Goal: Information Seeking & Learning: Learn about a topic

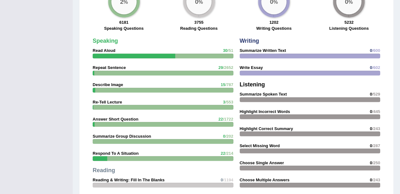
scroll to position [497, 0]
click at [108, 84] on strong "Describe Image" at bounding box center [108, 85] width 30 height 5
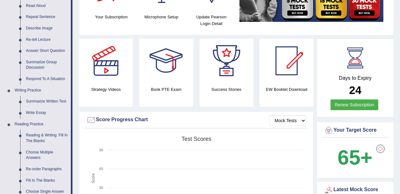
scroll to position [0, 0]
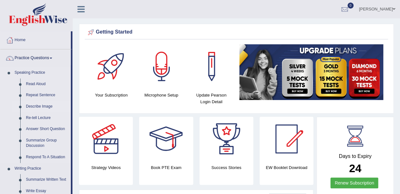
click at [35, 105] on link "Describe Image" at bounding box center [47, 106] width 48 height 11
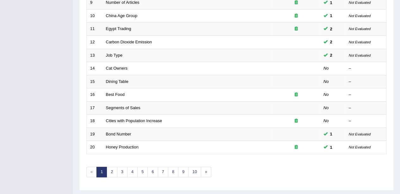
scroll to position [213, 0]
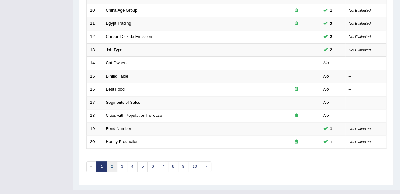
click at [110, 162] on link "2" at bounding box center [112, 166] width 10 height 10
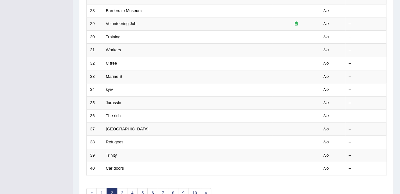
scroll to position [215, 0]
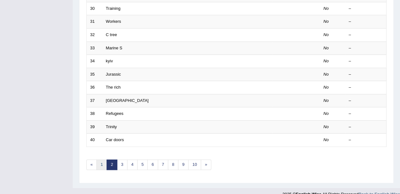
click at [103, 162] on link "1" at bounding box center [102, 164] width 10 height 10
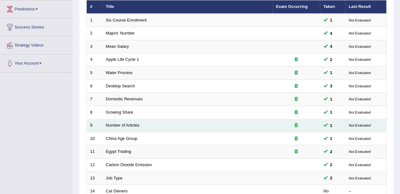
scroll to position [84, 0]
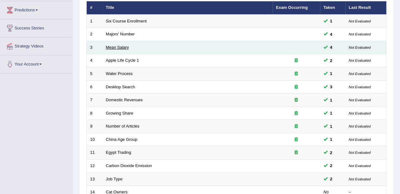
click at [118, 46] on link "Mean Salary" at bounding box center [117, 47] width 23 height 5
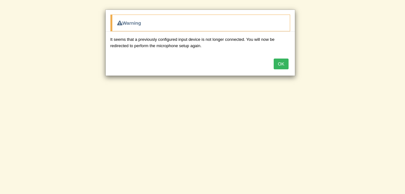
click at [279, 60] on button "OK" at bounding box center [281, 64] width 15 height 11
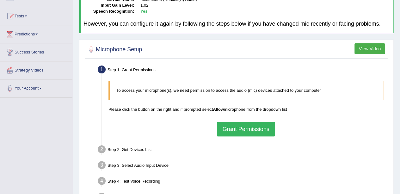
click at [238, 127] on button "Grant Permissions" at bounding box center [246, 129] width 58 height 15
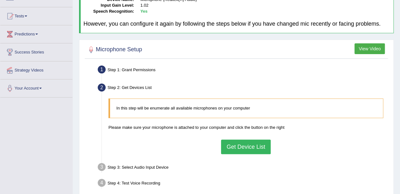
click at [242, 147] on button "Get Device List" at bounding box center [245, 147] width 49 height 15
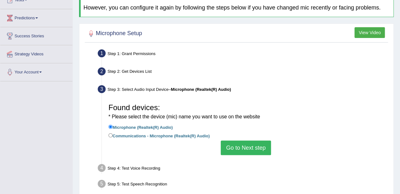
scroll to position [78, 0]
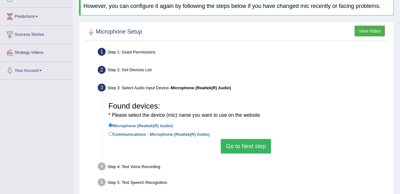
click at [229, 141] on button "Go to Next step" at bounding box center [246, 146] width 50 height 15
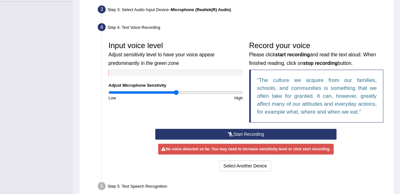
scroll to position [162, 0]
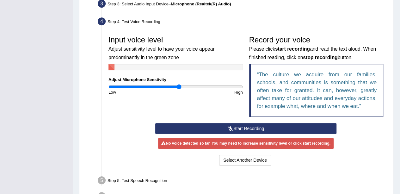
type input "1.06"
click at [179, 87] on input "range" at bounding box center [176, 86] width 134 height 5
click at [192, 124] on button "Start Recording" at bounding box center [245, 128] width 181 height 11
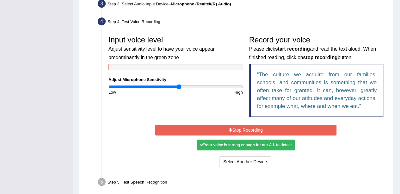
click at [192, 125] on button "Stop Recording" at bounding box center [245, 130] width 181 height 11
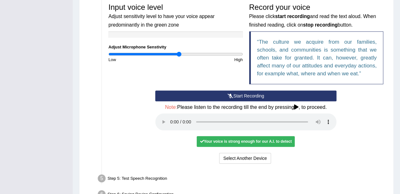
scroll to position [194, 0]
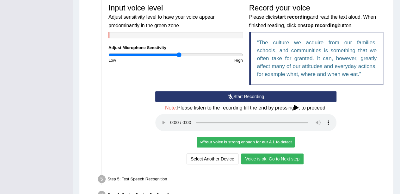
click at [256, 156] on button "Voice is ok. Go to Next step" at bounding box center [272, 158] width 63 height 11
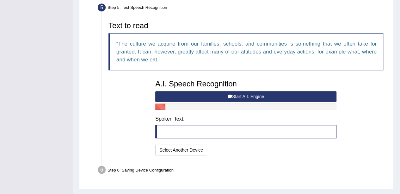
click at [223, 93] on button "Start A.I. Engine" at bounding box center [245, 96] width 181 height 11
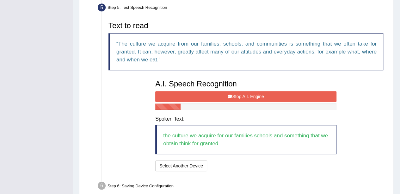
click at [200, 93] on button "Stop A.I. Engine" at bounding box center [245, 96] width 181 height 11
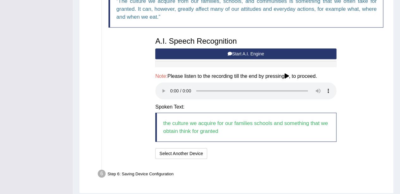
scroll to position [237, 0]
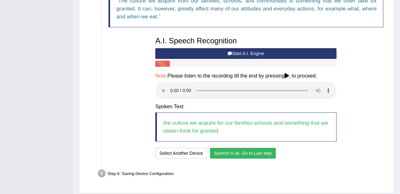
click at [224, 153] on button "Speech is ok. Go to Last step" at bounding box center [243, 153] width 66 height 11
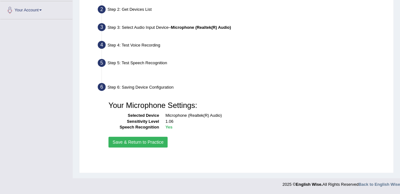
scroll to position [138, 0]
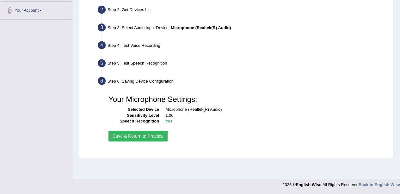
click at [147, 136] on button "Save & Return to Practice" at bounding box center [138, 136] width 59 height 11
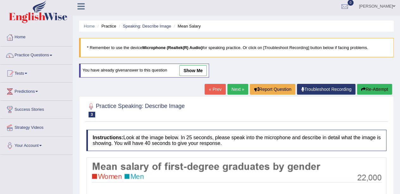
scroll to position [3, 0]
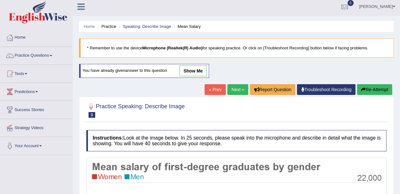
click at [197, 70] on link "show me" at bounding box center [193, 71] width 28 height 11
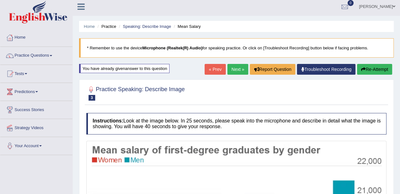
drag, startPoint x: 197, startPoint y: 70, endPoint x: 179, endPoint y: 47, distance: 28.7
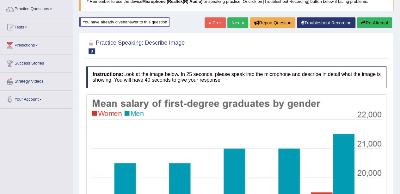
scroll to position [49, 0]
click at [379, 20] on button "Re-Attempt" at bounding box center [374, 22] width 35 height 11
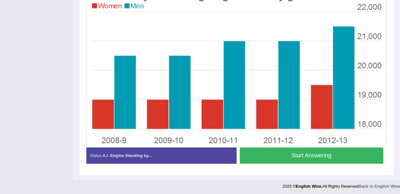
scroll to position [174, 0]
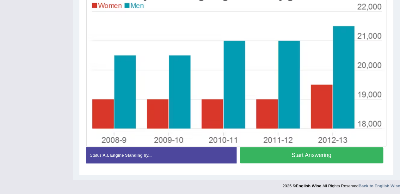
click at [280, 157] on button "Start Answering" at bounding box center [312, 155] width 144 height 16
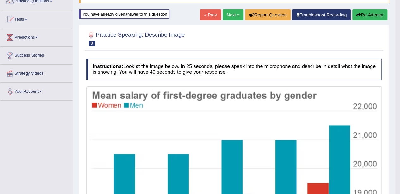
scroll to position [16, 0]
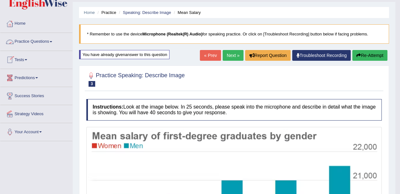
click at [52, 41] on span at bounding box center [51, 41] width 3 height 1
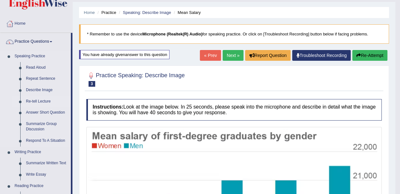
click at [35, 101] on link "Re-tell Lecture" at bounding box center [47, 101] width 48 height 11
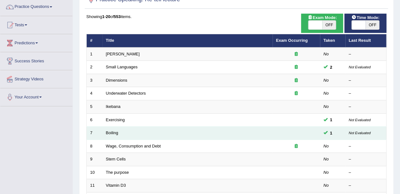
scroll to position [52, 0]
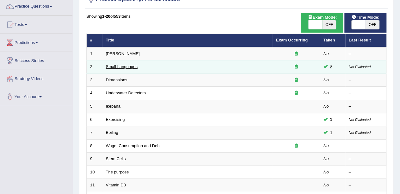
click at [131, 65] on link "Small Languages" at bounding box center [122, 66] width 32 height 5
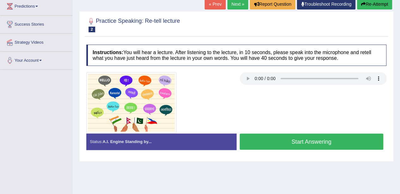
scroll to position [88, 0]
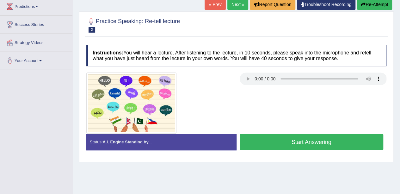
click at [279, 137] on button "Start Answering" at bounding box center [312, 142] width 144 height 16
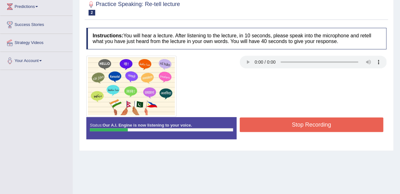
click at [294, 124] on button "Stop Recording" at bounding box center [312, 124] width 144 height 15
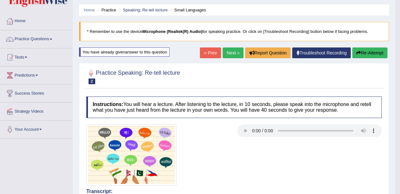
scroll to position [17, 0]
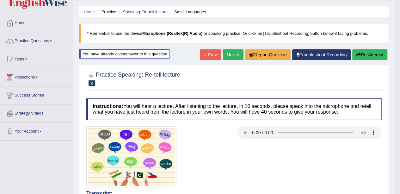
click at [359, 54] on icon "button" at bounding box center [359, 55] width 4 height 4
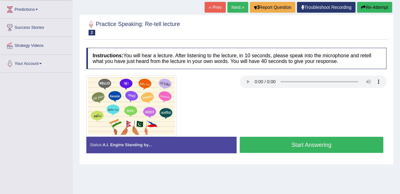
scroll to position [84, 0]
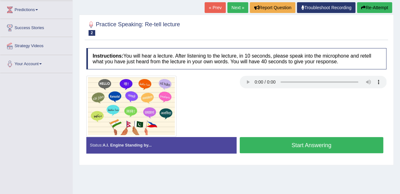
drag, startPoint x: 0, startPoint y: 0, endPoint x: 284, endPoint y: 144, distance: 318.1
click at [284, 144] on button "Start Answering" at bounding box center [312, 145] width 144 height 16
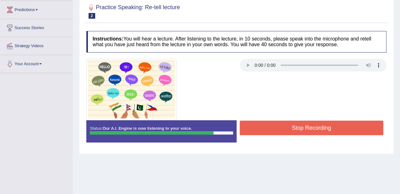
click at [308, 123] on button "Stop Recording" at bounding box center [312, 128] width 144 height 15
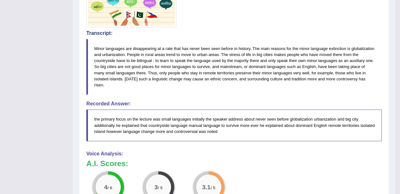
scroll to position [0, 0]
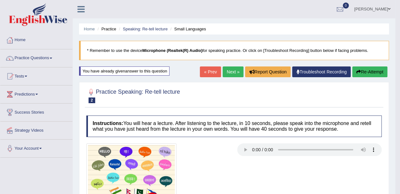
click at [53, 57] on link "Practice Questions" at bounding box center [36, 57] width 72 height 16
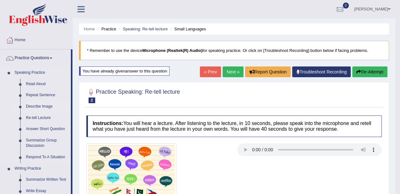
click at [42, 104] on link "Describe Image" at bounding box center [47, 106] width 48 height 11
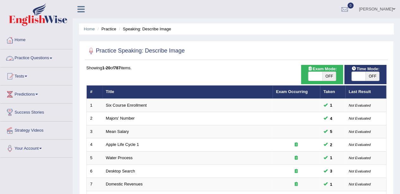
click at [52, 55] on link "Practice Questions" at bounding box center [36, 57] width 72 height 16
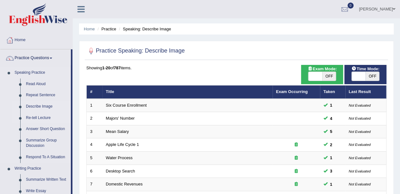
click at [38, 115] on link "Re-tell Lecture" at bounding box center [47, 117] width 48 height 11
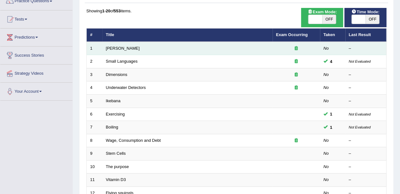
scroll to position [58, 0]
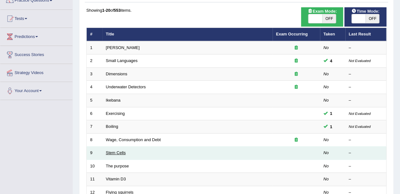
click at [119, 151] on link "Stem Cells" at bounding box center [116, 152] width 20 height 5
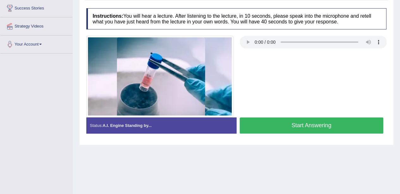
scroll to position [110, 0]
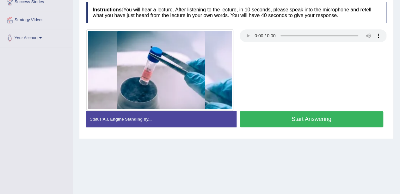
click at [277, 117] on button "Start Answering" at bounding box center [312, 119] width 144 height 16
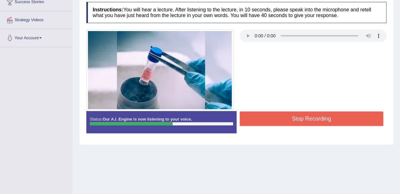
click at [277, 117] on button "Stop Recording" at bounding box center [312, 118] width 144 height 15
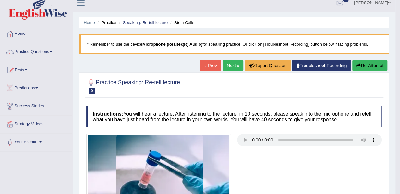
scroll to position [6, 0]
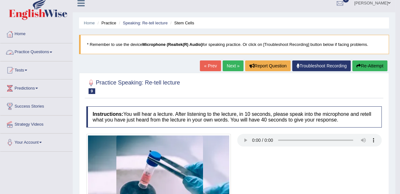
click at [51, 51] on link "Practice Questions" at bounding box center [36, 51] width 72 height 16
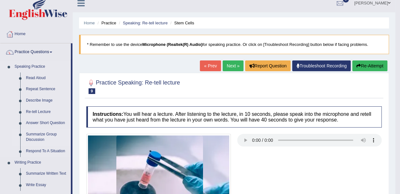
click at [41, 132] on link "Summarize Group Discussion" at bounding box center [47, 137] width 48 height 17
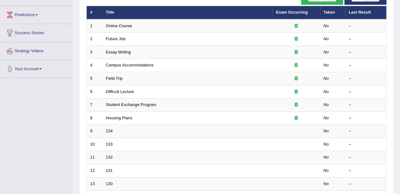
scroll to position [61, 0]
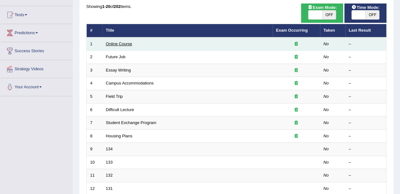
click at [127, 43] on link "Online Course" at bounding box center [119, 43] width 26 height 5
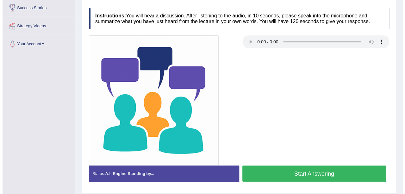
scroll to position [104, 0]
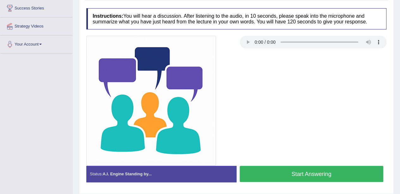
click at [272, 172] on button "Start Answering" at bounding box center [312, 174] width 144 height 16
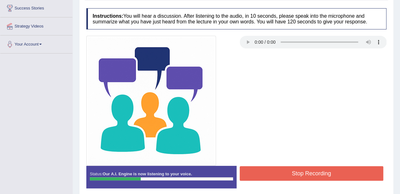
click at [273, 170] on button "Stop Recording" at bounding box center [312, 173] width 144 height 15
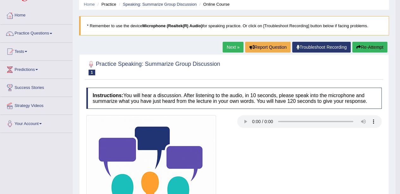
scroll to position [23, 0]
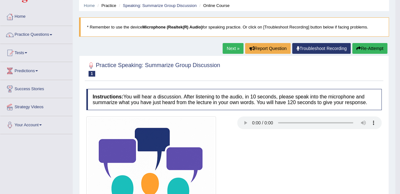
click at [229, 46] on link "Next »" at bounding box center [233, 48] width 21 height 11
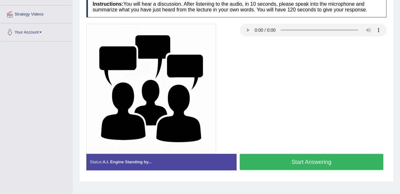
scroll to position [116, 0]
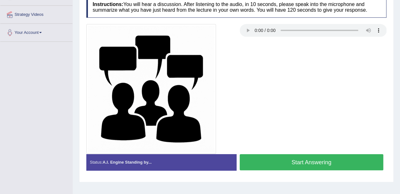
click at [288, 159] on button "Start Answering" at bounding box center [312, 162] width 144 height 16
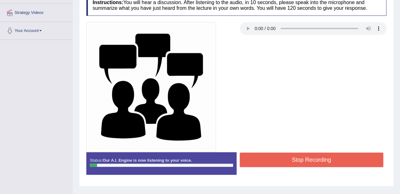
scroll to position [117, 0]
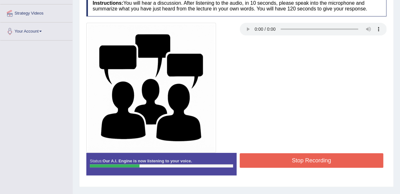
click at [288, 159] on button "Stop Recording" at bounding box center [312, 160] width 144 height 15
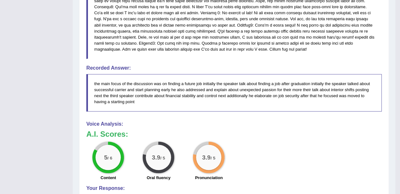
scroll to position [351, 0]
click at [259, 178] on div "5 / 6 Content 3.9 / 5 Oral fluency 3.9 / 5 Pronunciation" at bounding box center [234, 162] width 302 height 41
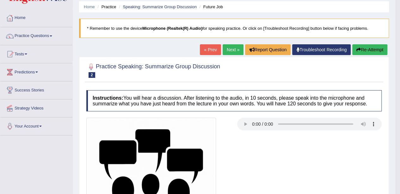
scroll to position [21, 0]
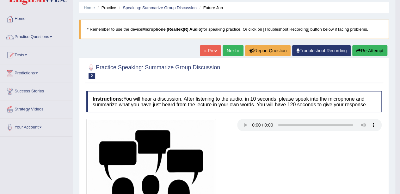
click at [53, 38] on link "Practice Questions" at bounding box center [36, 36] width 72 height 16
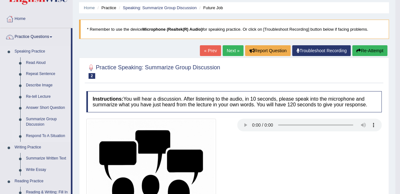
click at [49, 137] on link "Respond To A Situation" at bounding box center [47, 135] width 48 height 11
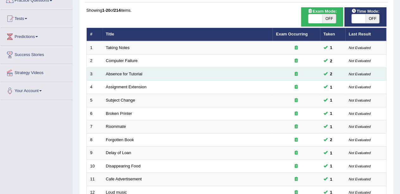
scroll to position [58, 0]
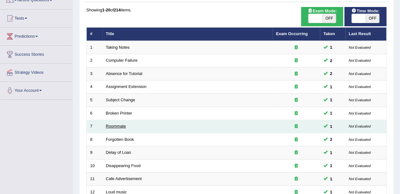
click at [112, 124] on link "Roommate" at bounding box center [116, 126] width 20 height 5
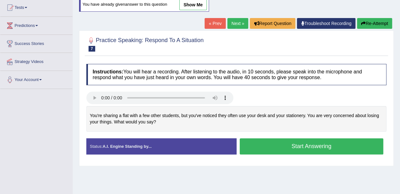
scroll to position [57, 0]
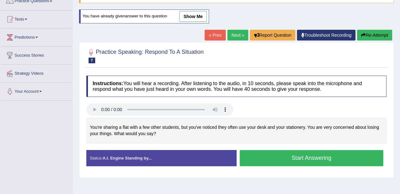
click at [189, 14] on link "show me" at bounding box center [193, 16] width 28 height 11
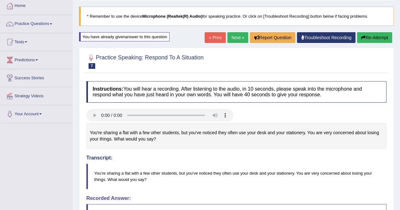
scroll to position [0, 0]
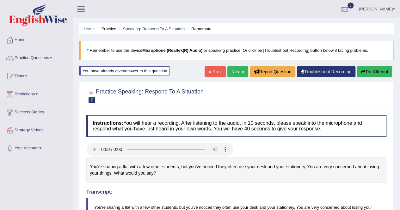
click at [53, 59] on link "Practice Questions" at bounding box center [36, 57] width 72 height 16
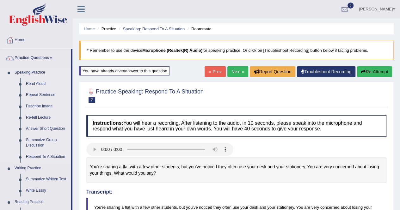
click at [41, 155] on link "Respond To A Situation" at bounding box center [47, 157] width 48 height 11
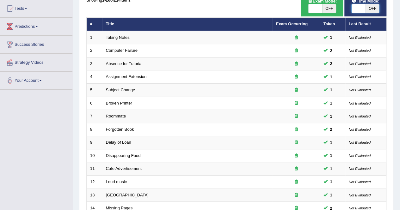
click at [356, 11] on span at bounding box center [359, 8] width 14 height 9
checkbox input "true"
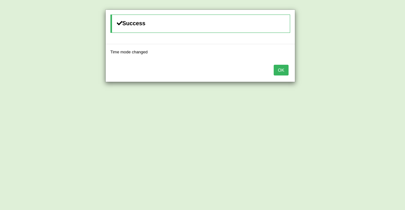
click at [281, 69] on button "OK" at bounding box center [281, 70] width 15 height 11
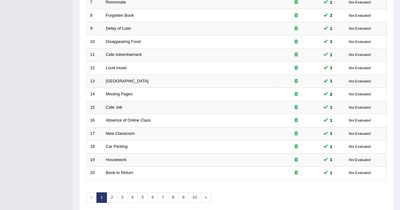
scroll to position [205, 0]
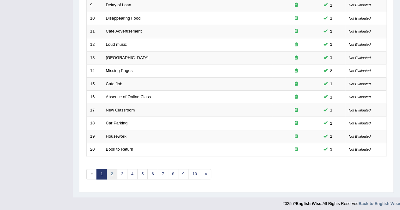
click at [111, 175] on link "2" at bounding box center [112, 174] width 10 height 10
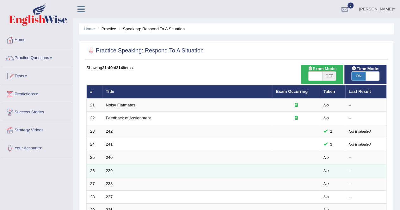
scroll to position [50, 0]
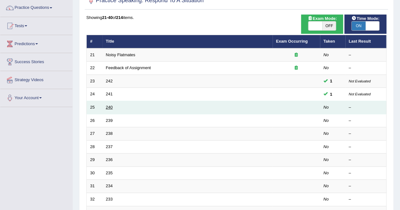
click at [107, 108] on link "240" at bounding box center [109, 107] width 7 height 5
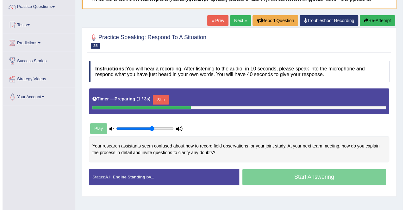
scroll to position [62, 0]
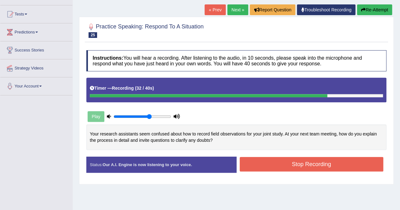
click at [257, 167] on button "Stop Recording" at bounding box center [312, 164] width 144 height 15
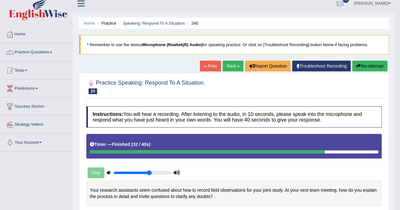
scroll to position [4, 0]
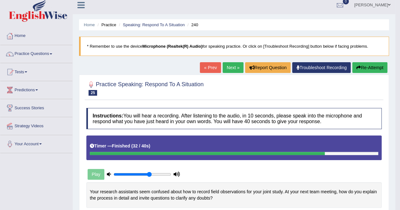
click at [231, 67] on link "Next »" at bounding box center [233, 67] width 21 height 11
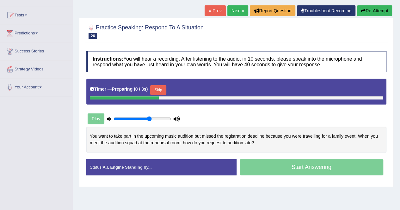
scroll to position [65, 0]
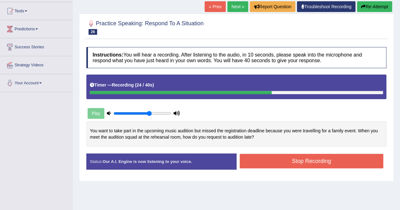
click at [264, 158] on button "Stop Recording" at bounding box center [312, 161] width 144 height 15
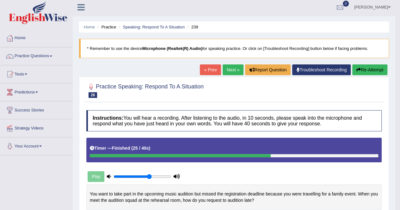
scroll to position [0, 0]
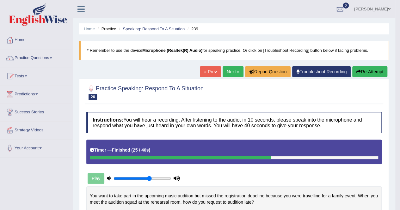
click at [226, 73] on link "Next »" at bounding box center [233, 71] width 21 height 11
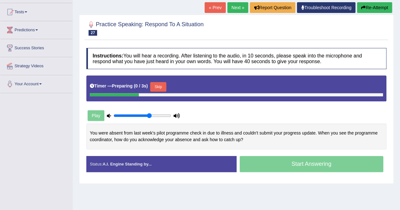
scroll to position [71, 0]
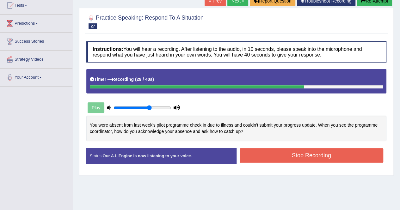
click at [269, 153] on button "Stop Recording" at bounding box center [312, 155] width 144 height 15
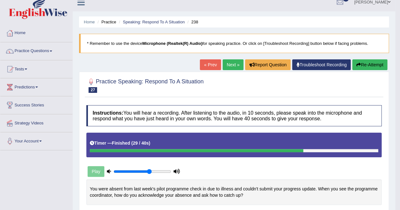
scroll to position [4, 0]
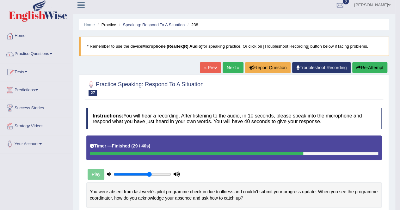
click at [230, 66] on link "Next »" at bounding box center [233, 67] width 21 height 11
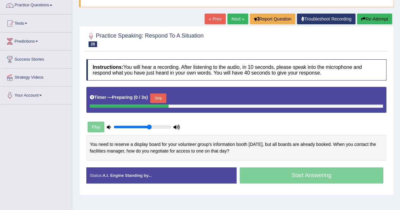
scroll to position [54, 0]
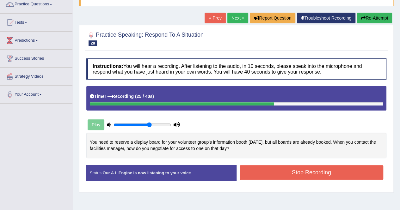
click at [253, 169] on button "Stop Recording" at bounding box center [312, 172] width 144 height 15
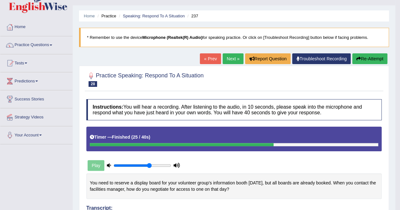
scroll to position [12, 0]
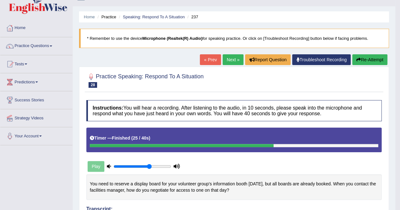
click at [234, 56] on link "Next »" at bounding box center [233, 59] width 21 height 11
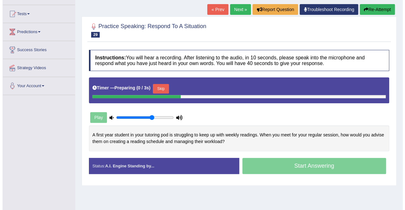
scroll to position [63, 0]
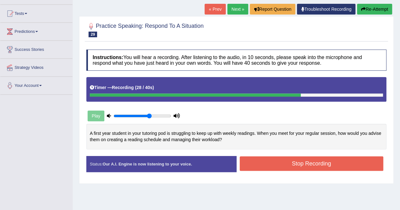
click at [251, 163] on button "Stop Recording" at bounding box center [312, 164] width 144 height 15
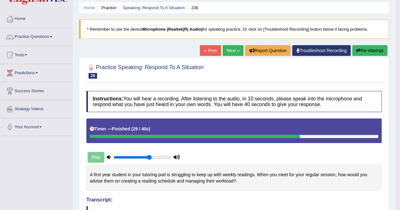
scroll to position [20, 0]
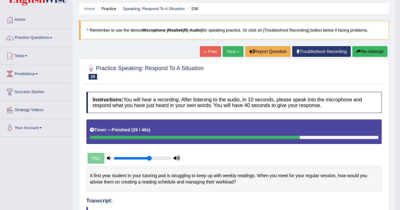
click at [228, 50] on link "Next »" at bounding box center [233, 51] width 21 height 11
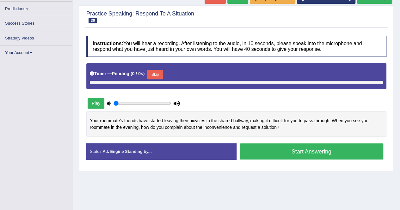
type input "0.65"
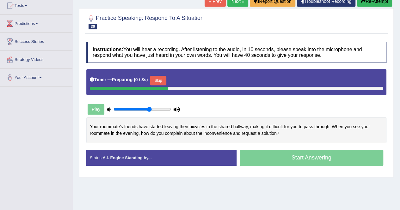
scroll to position [69, 0]
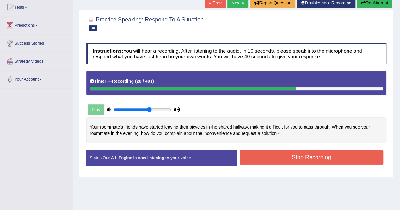
click at [250, 155] on button "Stop Recording" at bounding box center [312, 157] width 144 height 15
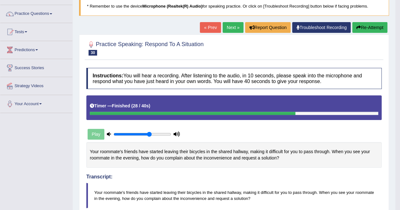
scroll to position [44, 0]
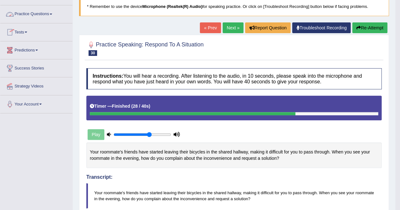
click at [52, 11] on link "Practice Questions" at bounding box center [36, 13] width 72 height 16
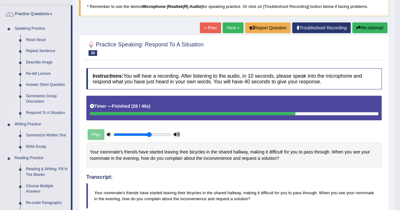
click at [44, 110] on link "Respond To A Situation" at bounding box center [47, 113] width 48 height 11
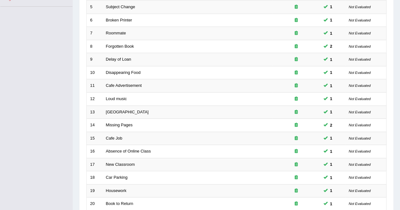
scroll to position [205, 0]
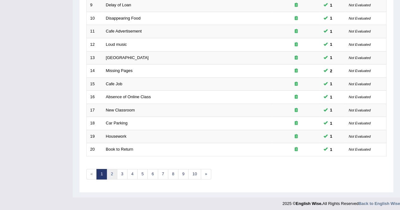
click at [109, 171] on link "2" at bounding box center [112, 174] width 10 height 10
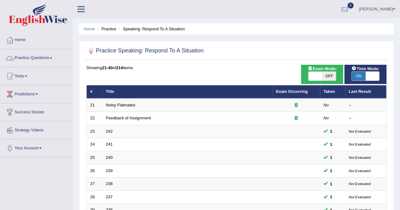
click at [52, 57] on link "Practice Questions" at bounding box center [36, 57] width 72 height 16
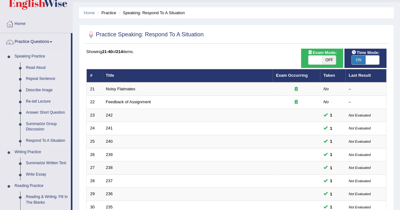
scroll to position [20, 0]
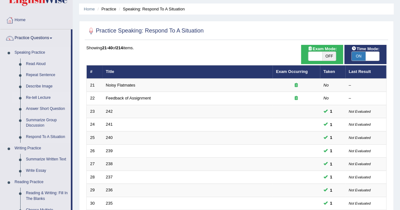
click at [38, 97] on link "Re-tell Lecture" at bounding box center [47, 97] width 48 height 11
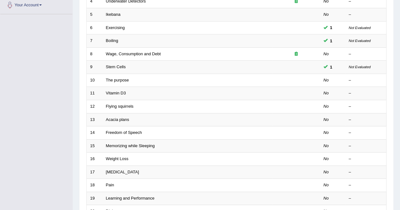
scroll to position [144, 0]
